Goal: Task Accomplishment & Management: Complete application form

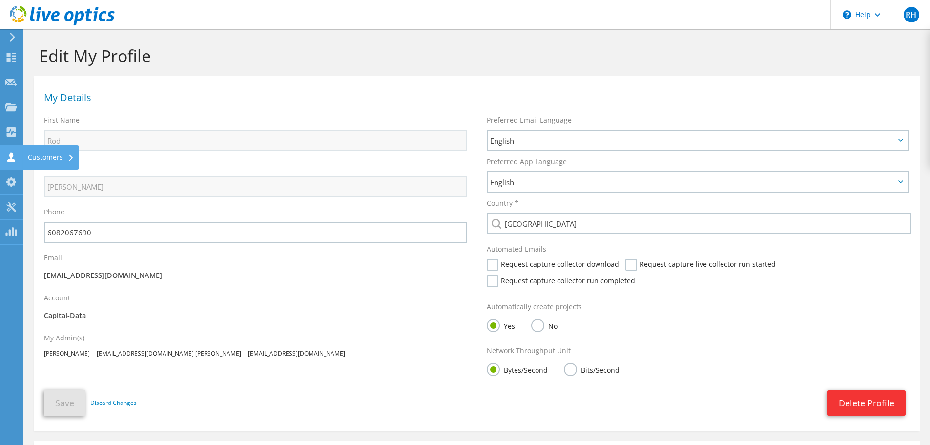
click at [13, 152] on icon at bounding box center [11, 156] width 12 height 9
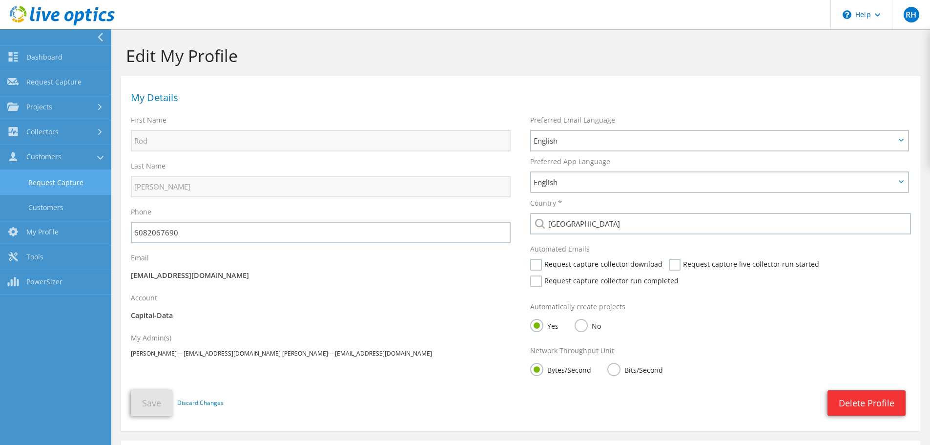
click at [44, 177] on link "Request Capture" at bounding box center [55, 182] width 111 height 25
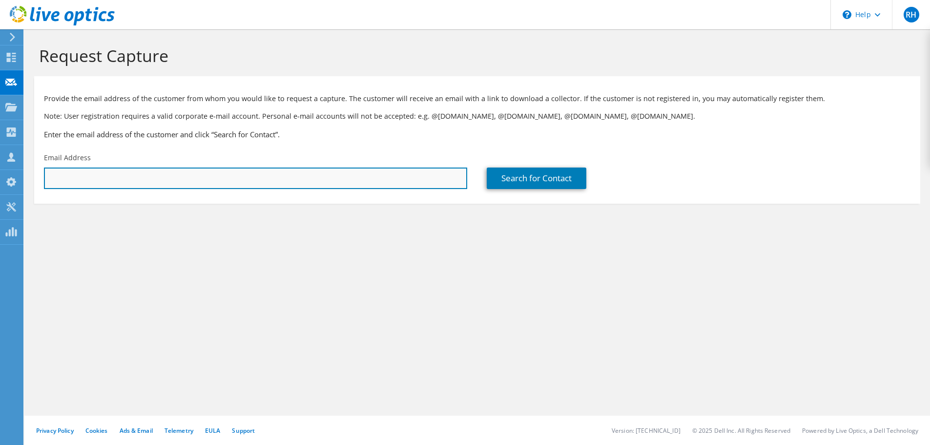
click at [58, 177] on input "text" at bounding box center [255, 178] width 423 height 21
click at [263, 174] on input "text" at bounding box center [255, 178] width 423 height 21
paste input "kbecker@wctc.edu"
type input "kbecker@wctc.edu"
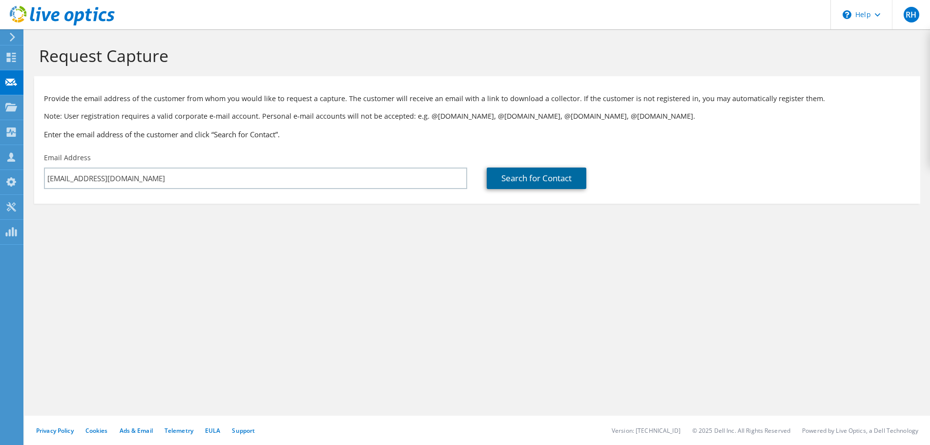
click at [531, 182] on link "Search for Contact" at bounding box center [537, 178] width 100 height 21
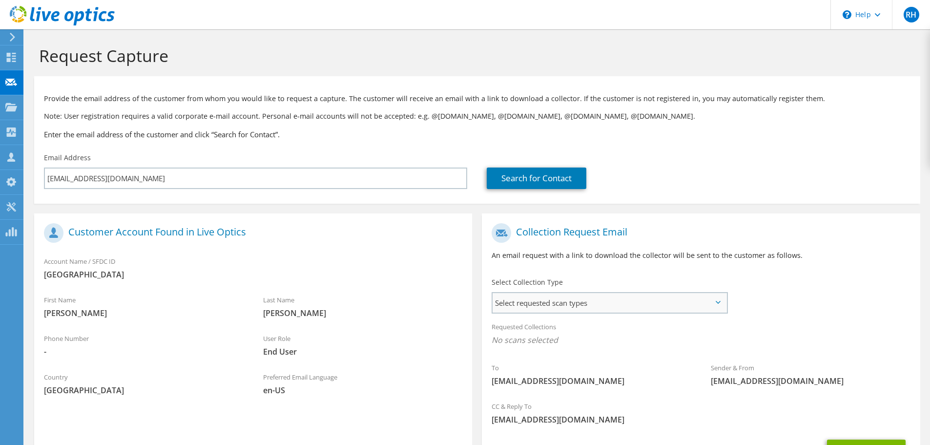
click at [531, 303] on span "Select requested scan types" at bounding box center [610, 303] width 234 height 20
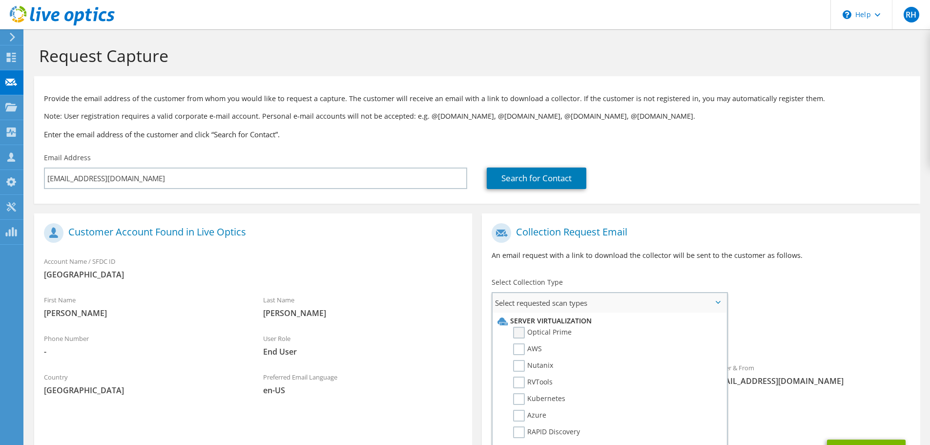
click at [515, 333] on label "Optical Prime" at bounding box center [542, 333] width 59 height 12
click at [0, 0] on input "Optical Prime" at bounding box center [0, 0] width 0 height 0
click at [786, 310] on div "To kbecker@wctc.edu Sender & From liveoptics@liveoptics.com" at bounding box center [701, 308] width 438 height 181
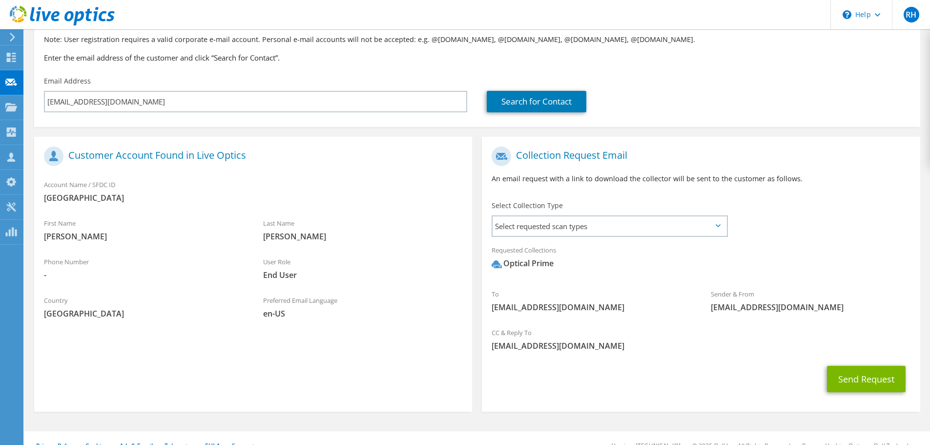
scroll to position [92, 0]
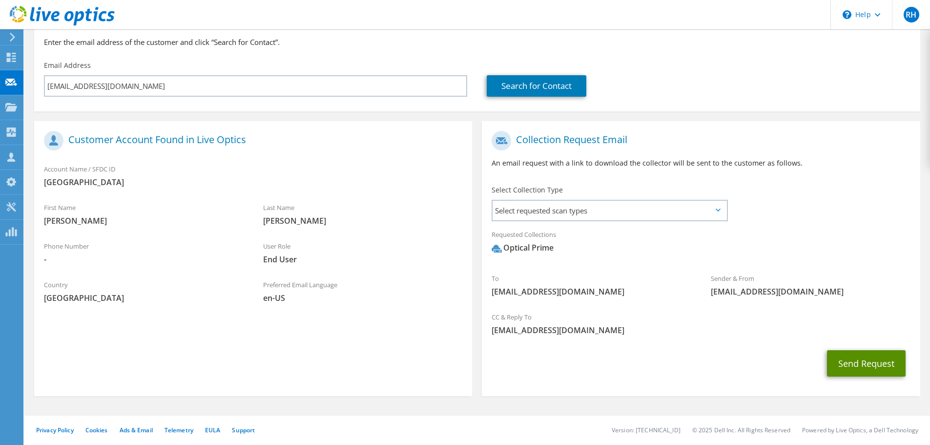
click at [842, 359] on button "Send Request" at bounding box center [866, 363] width 79 height 26
